Goal: Find specific page/section: Find specific page/section

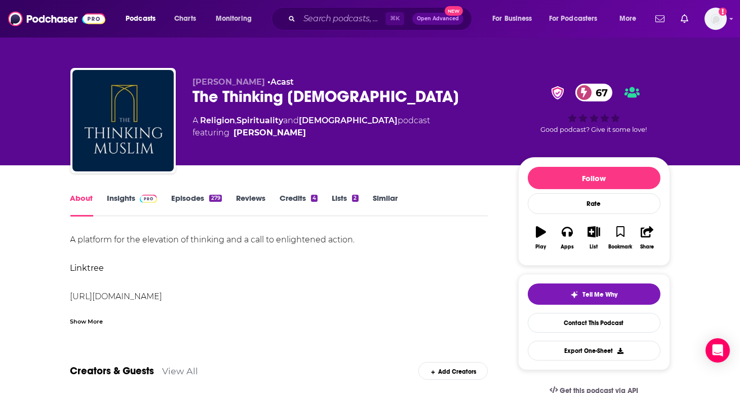
click at [125, 198] on link "Insights" at bounding box center [132, 204] width 50 height 23
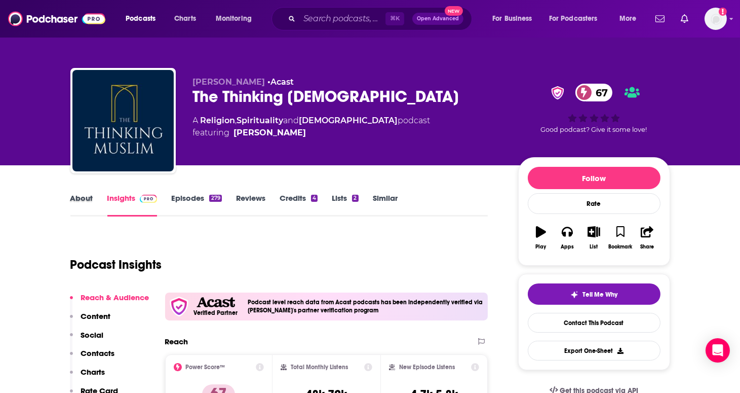
click at [95, 199] on div "About" at bounding box center [88, 204] width 37 height 23
click at [85, 194] on link "About" at bounding box center [81, 204] width 23 height 23
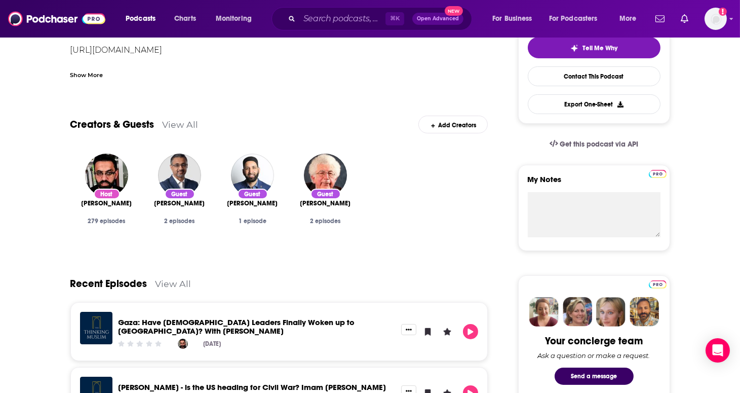
scroll to position [247, 0]
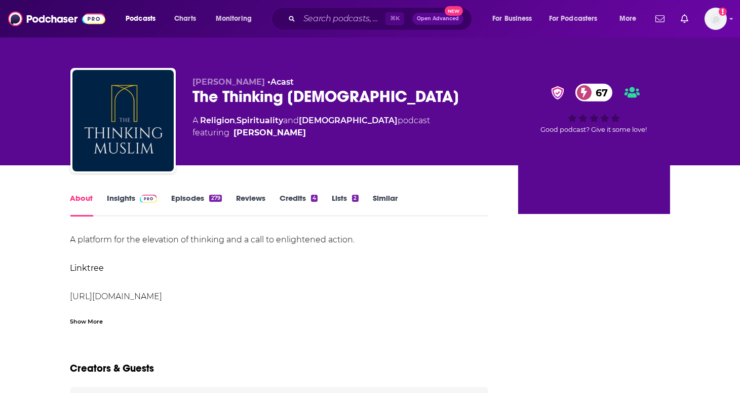
click at [120, 200] on link "Insights" at bounding box center [132, 204] width 50 height 23
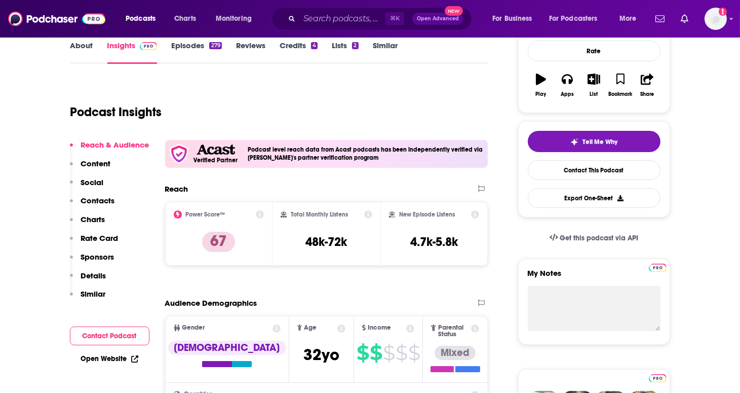
scroll to position [163, 0]
